Goal: Navigation & Orientation: Find specific page/section

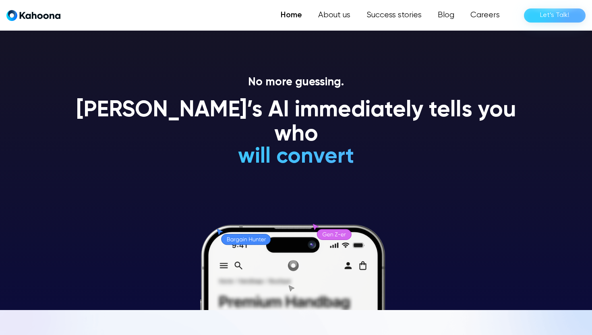
scroll to position [25, 0]
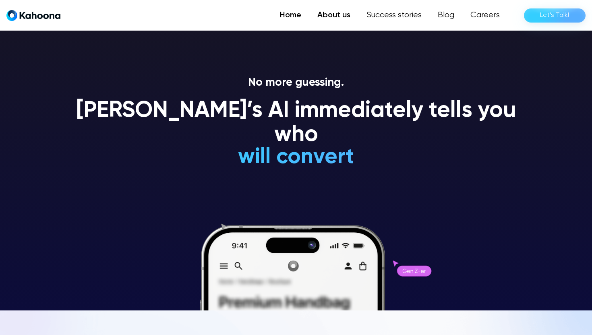
click at [338, 17] on link "About us" at bounding box center [334, 15] width 49 height 16
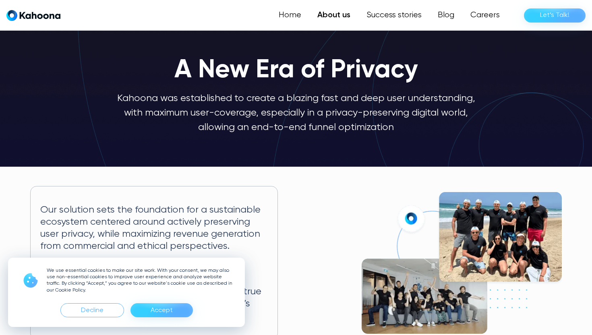
scroll to position [20, 0]
click at [177, 311] on div "Accept" at bounding box center [162, 310] width 62 height 14
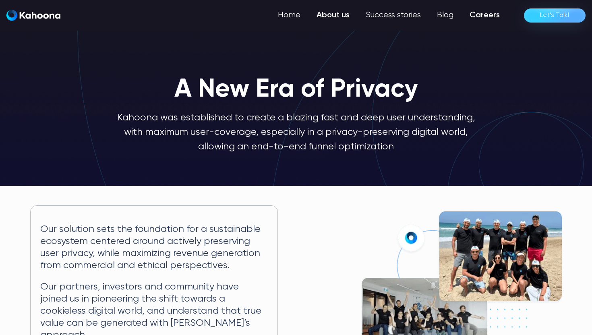
scroll to position [0, 0]
click at [491, 14] on link "Careers" at bounding box center [485, 15] width 46 height 16
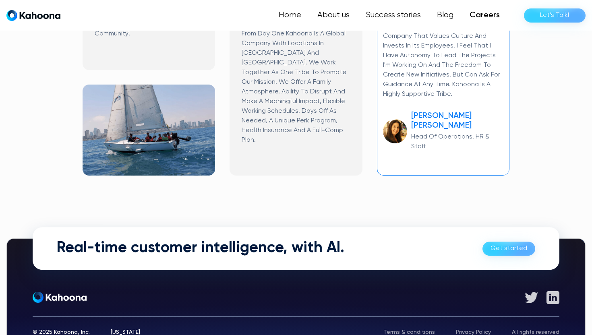
scroll to position [565, 0]
